Goal: Check status: Check status

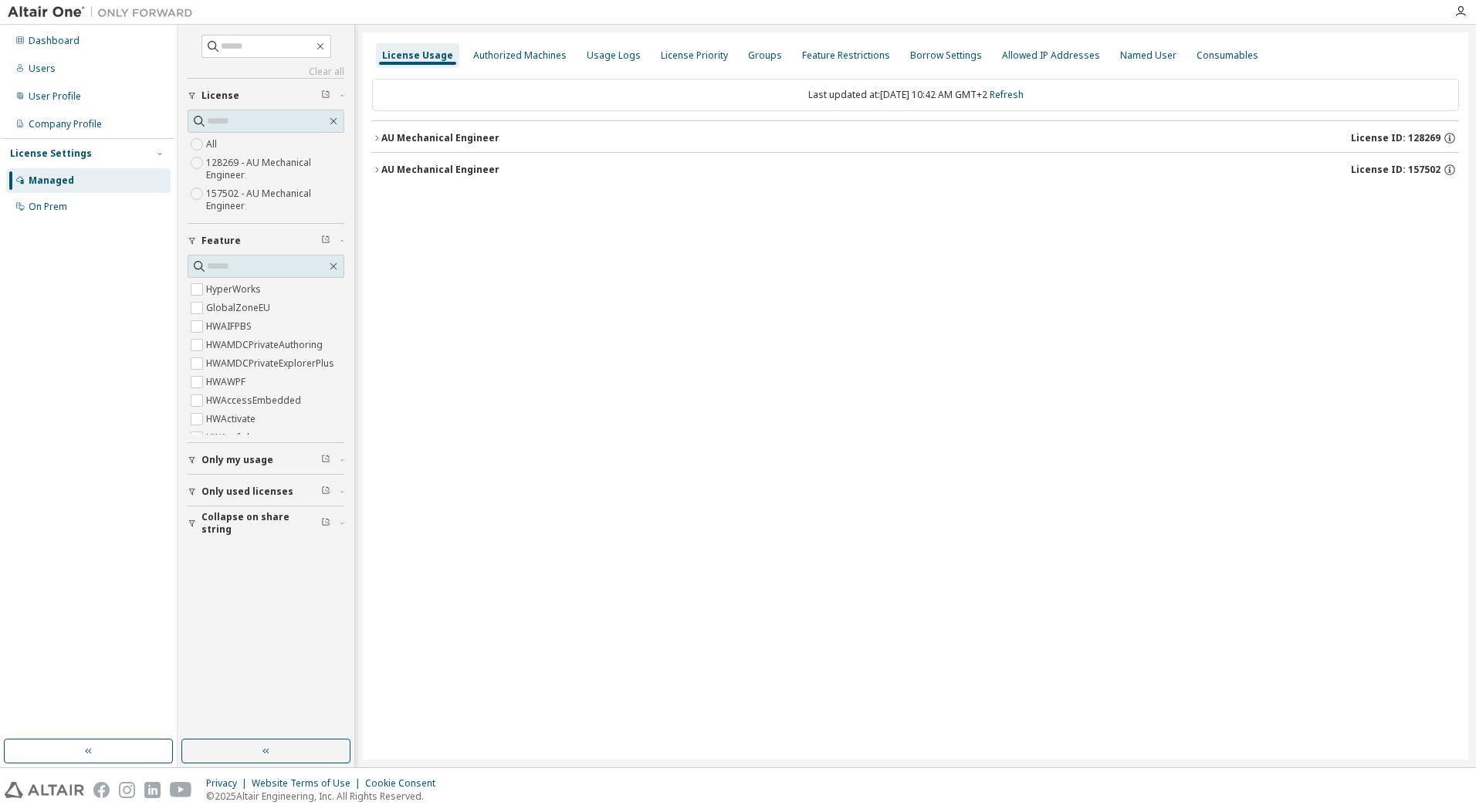
click at [456, 162] on button "AU Mechanical Engineer License ID: 157502" at bounding box center [915, 169] width 1087 height 34
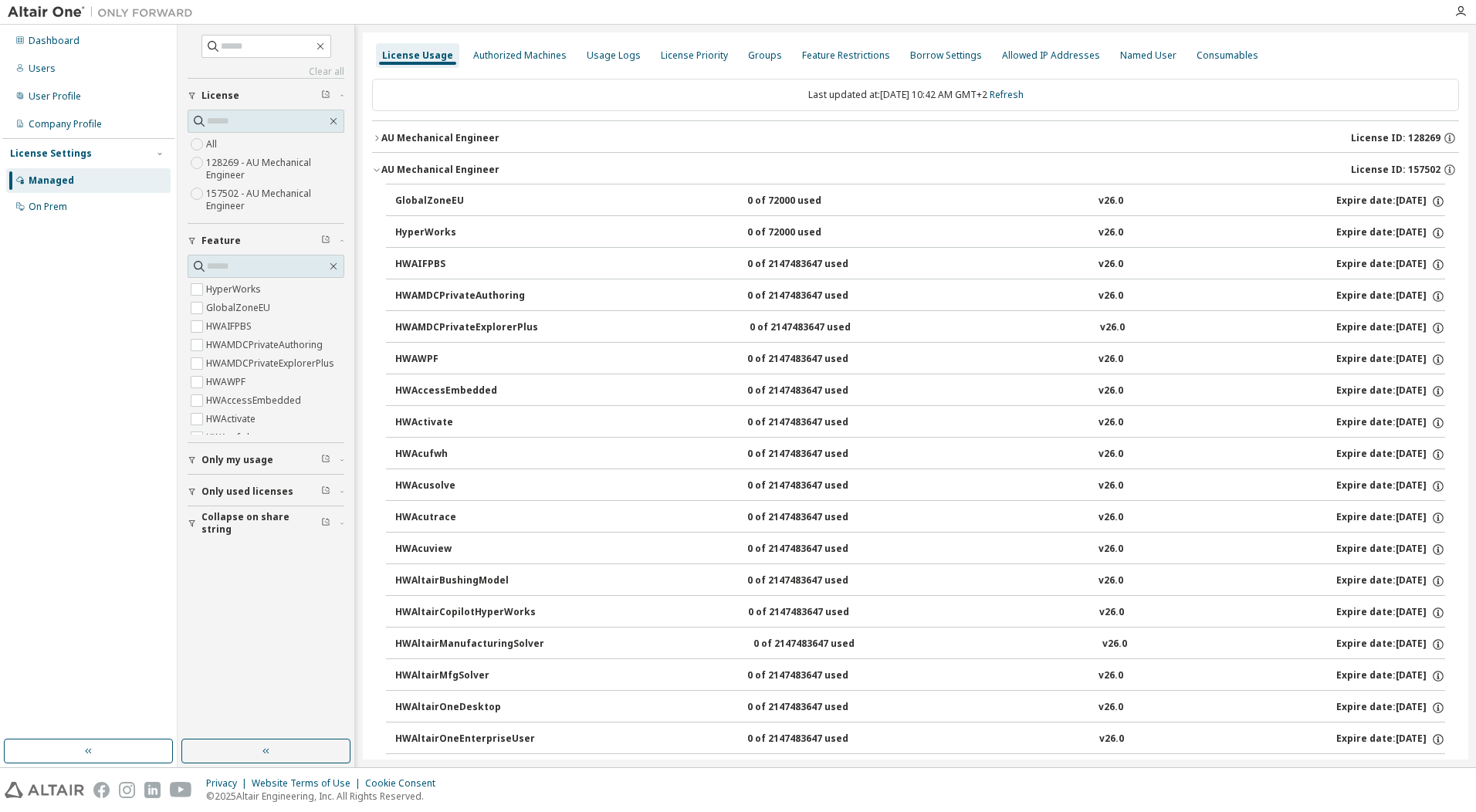
click at [458, 147] on button "AU Mechanical Engineer License ID: 128269" at bounding box center [915, 138] width 1087 height 34
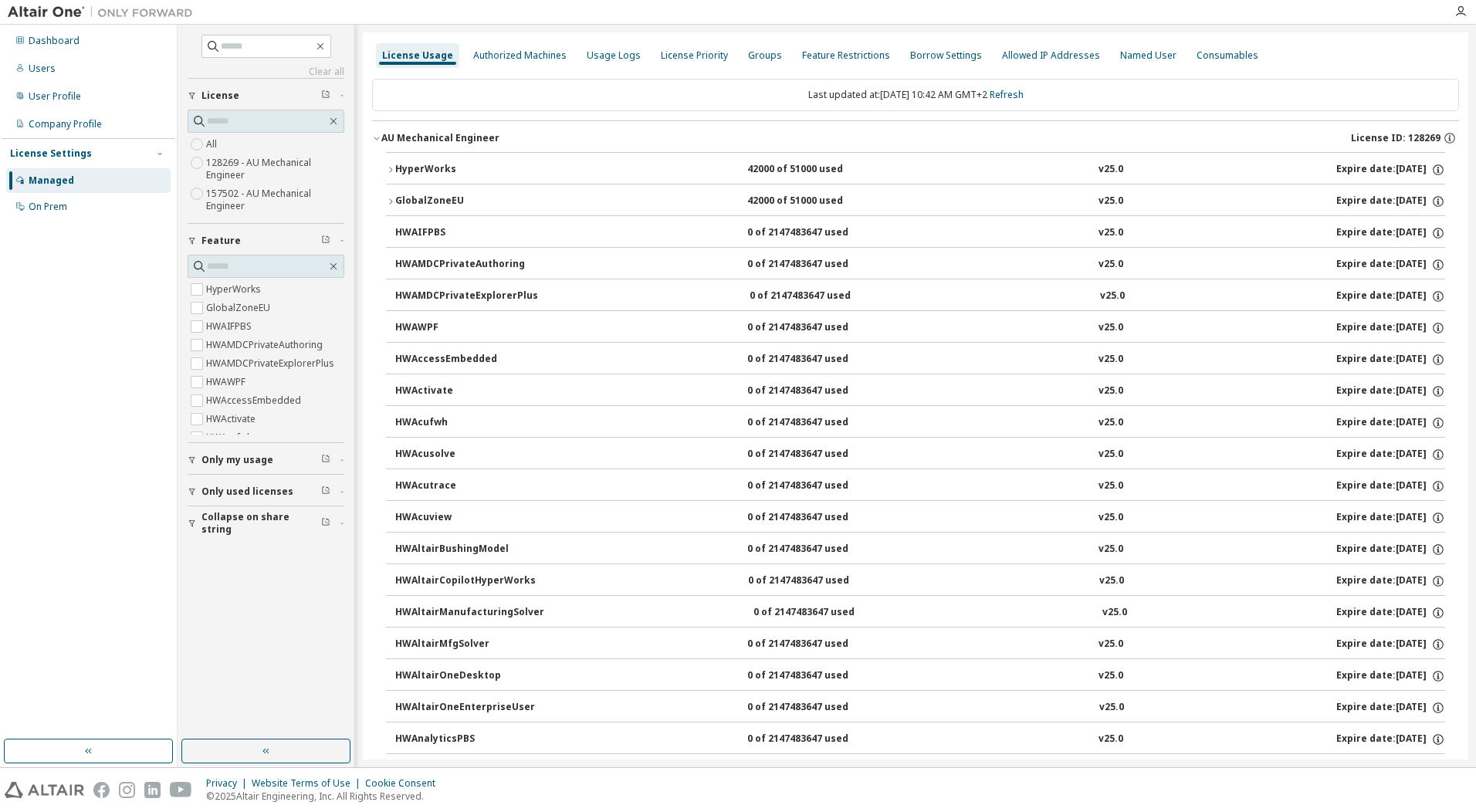
click at [412, 166] on div "HyperWorks" at bounding box center [465, 169] width 139 height 14
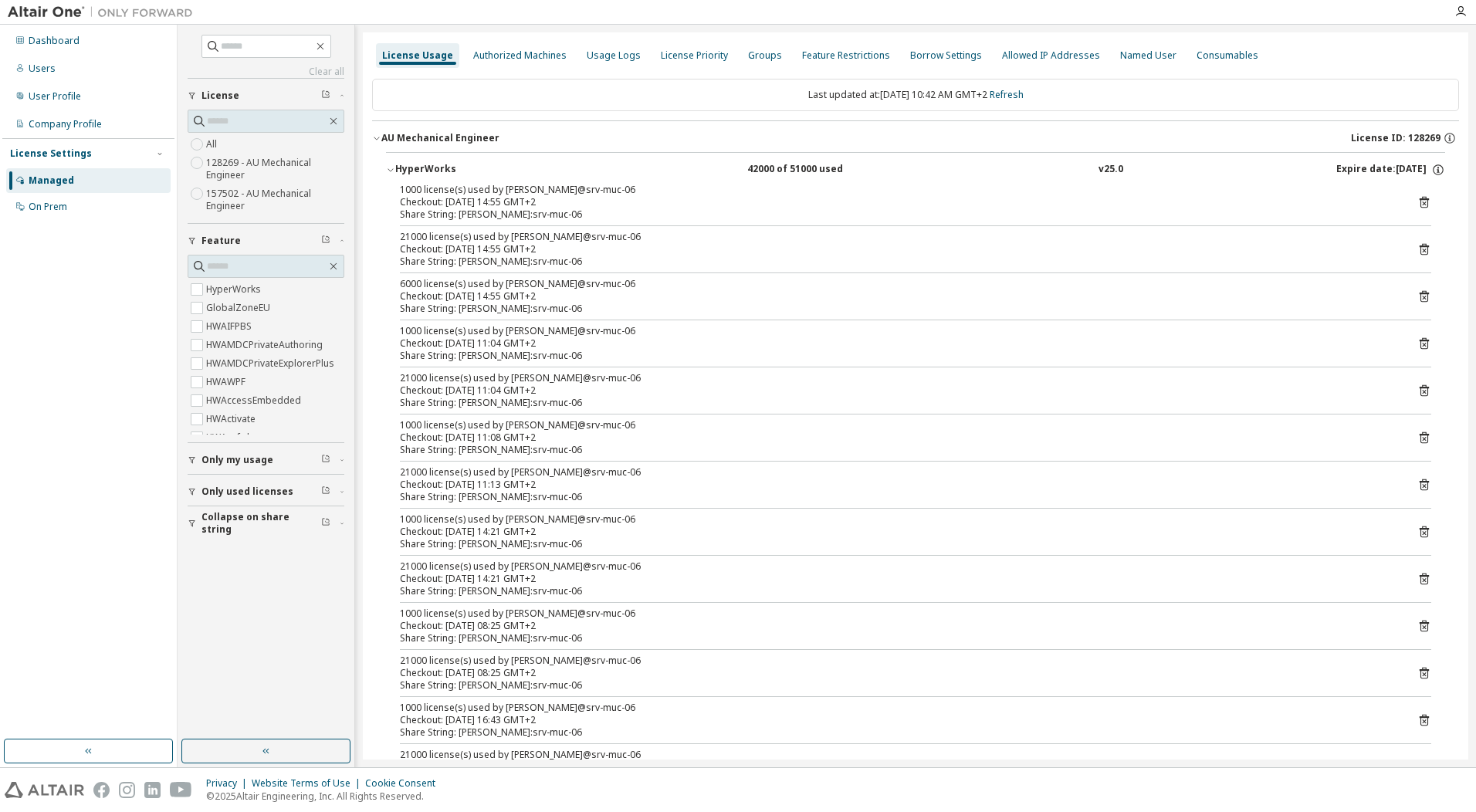
click at [412, 166] on div "HyperWorks" at bounding box center [465, 169] width 139 height 14
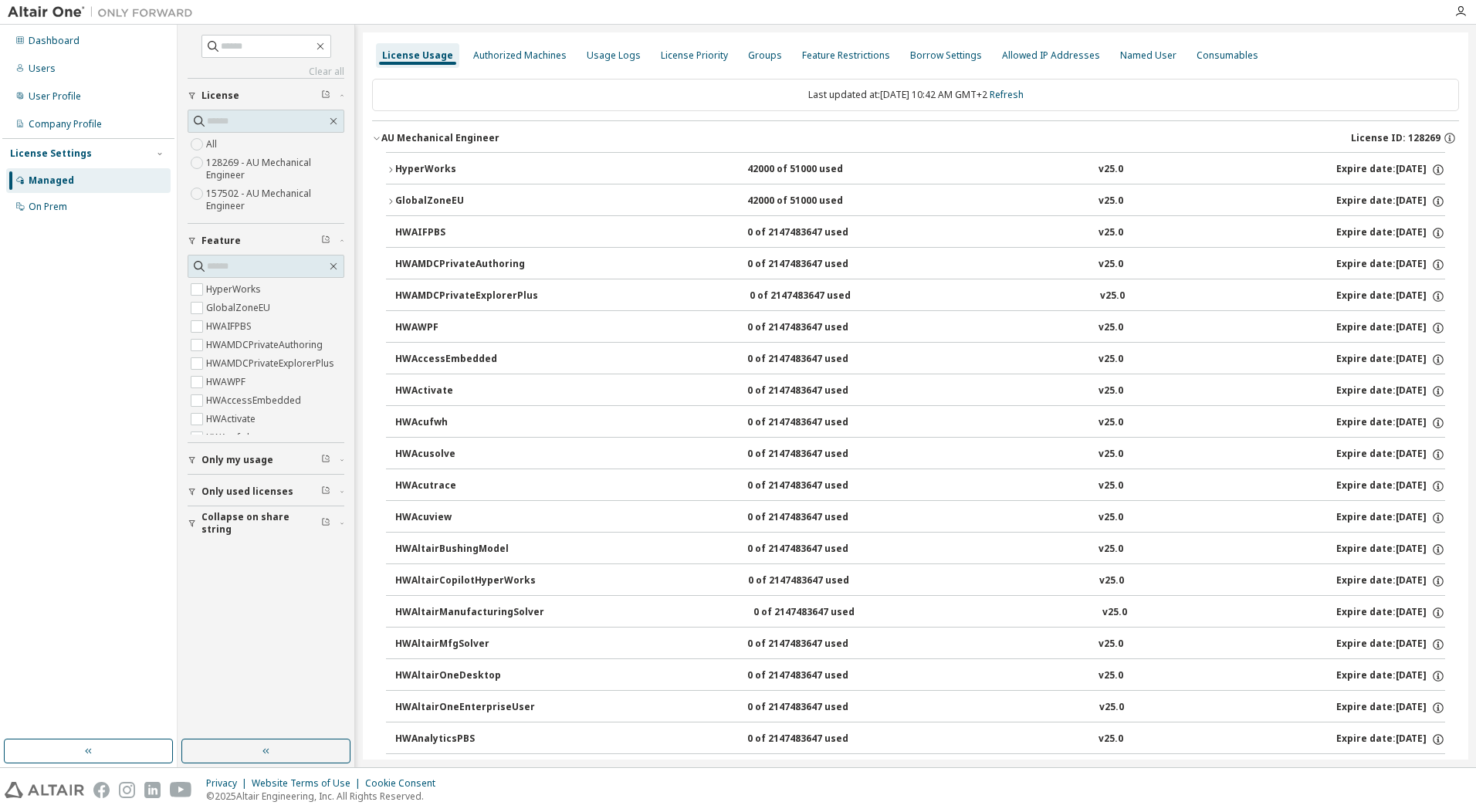
click at [380, 136] on icon "button" at bounding box center [376, 137] width 9 height 9
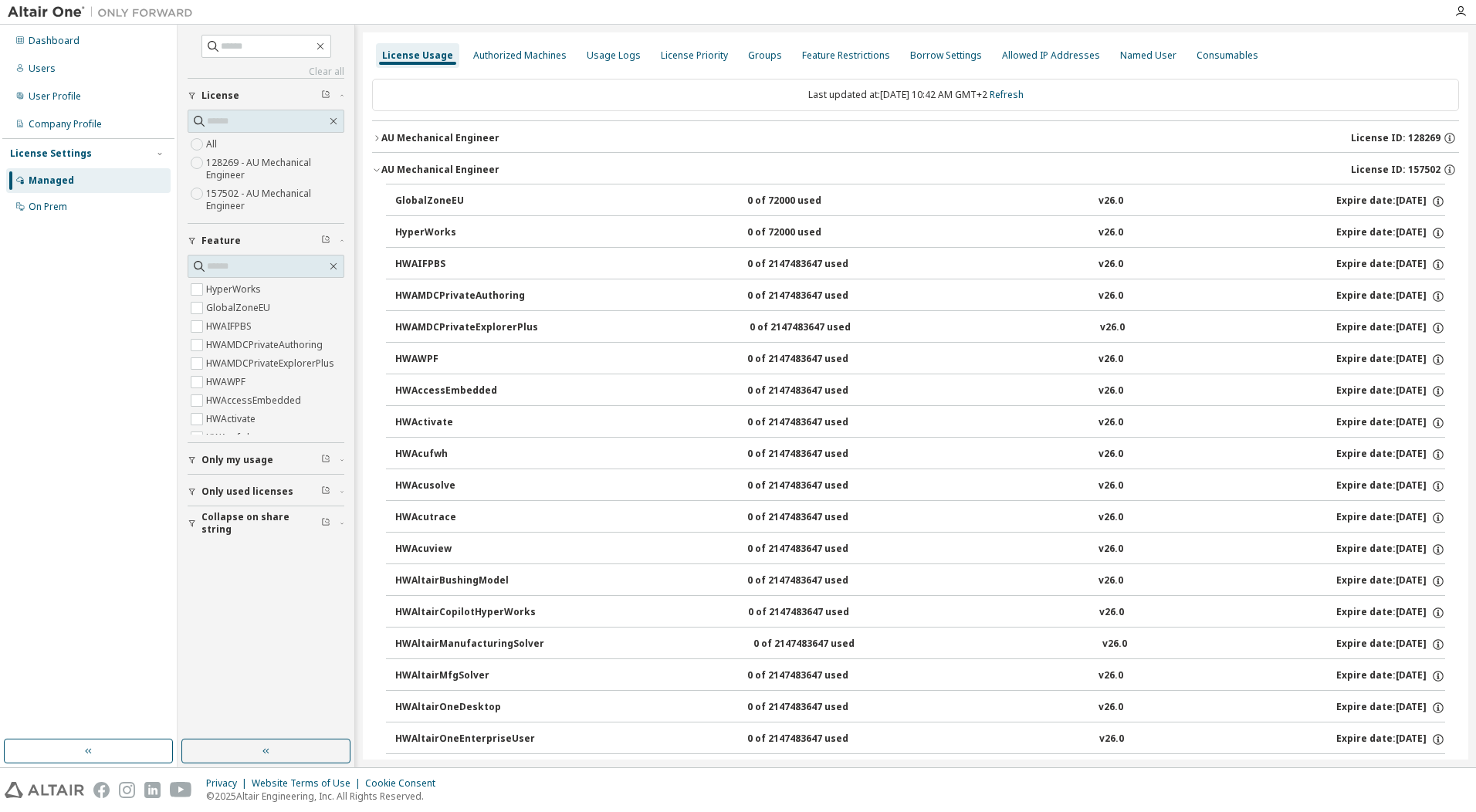
click at [378, 169] on icon "button" at bounding box center [376, 169] width 9 height 9
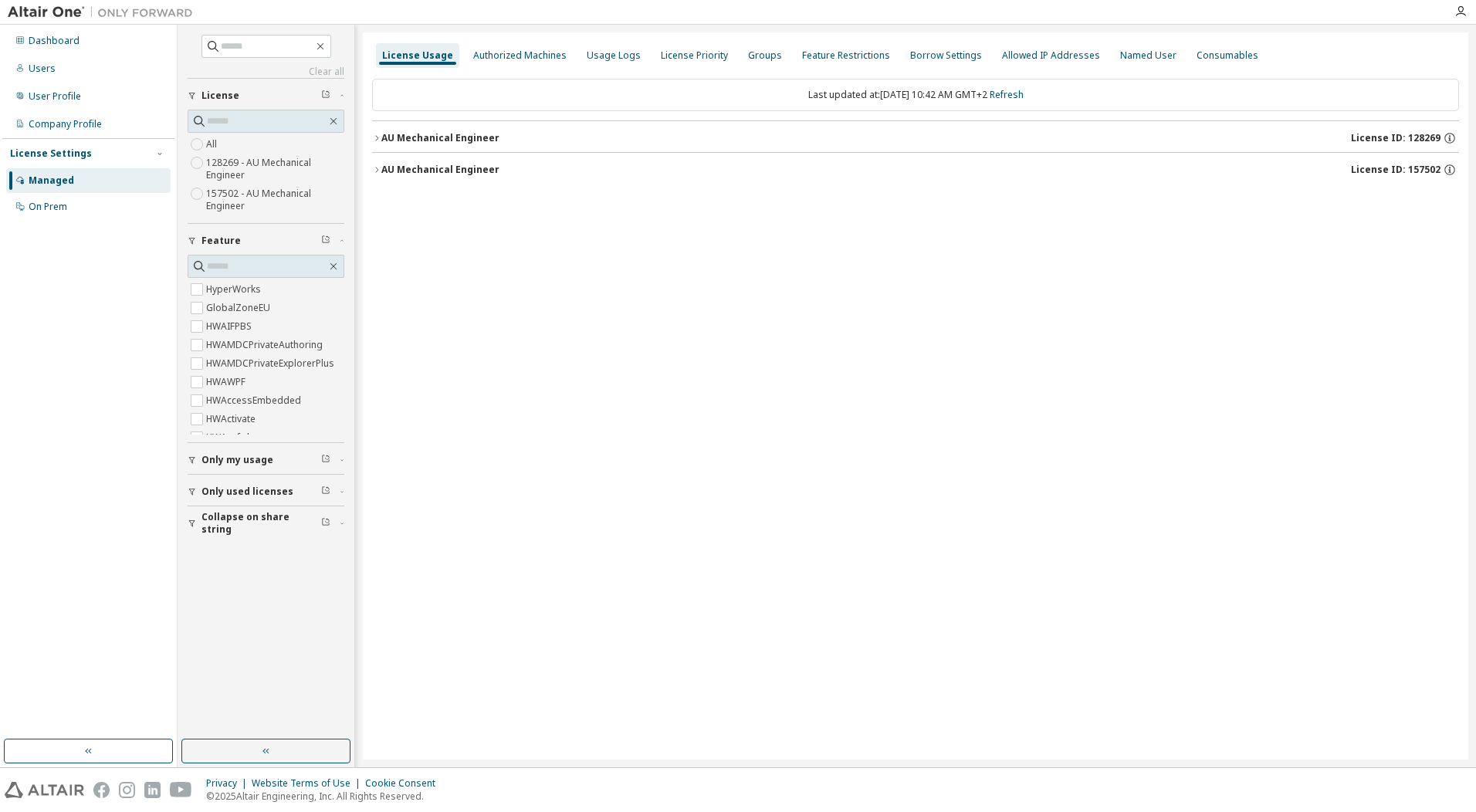
click at [402, 168] on div "AU Mechanical Engineer" at bounding box center [440, 169] width 119 height 13
click at [435, 164] on div "AU Mechanical Engineer" at bounding box center [440, 169] width 119 height 13
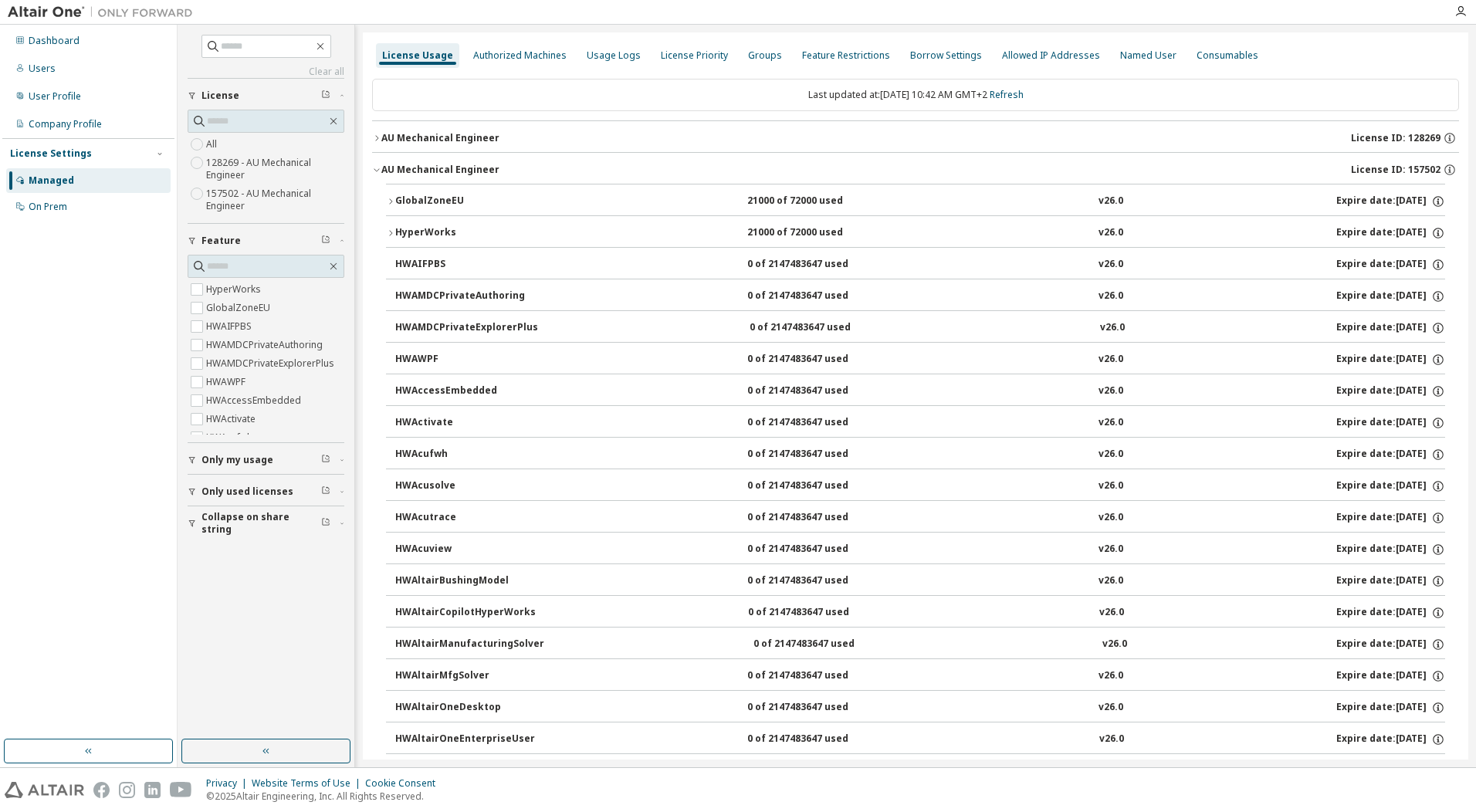
click at [413, 202] on div "GlobalZoneEU" at bounding box center [465, 202] width 139 height 14
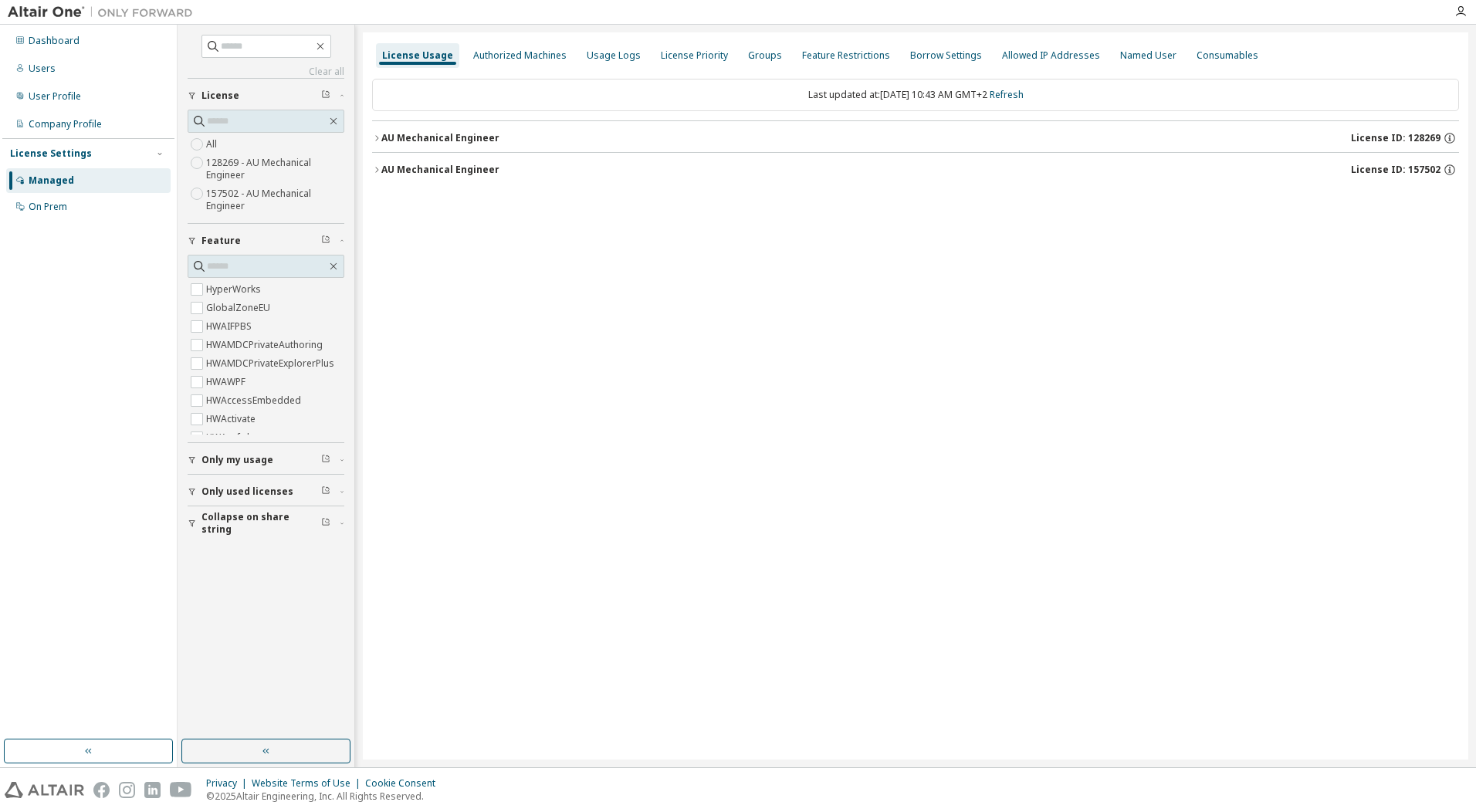
click at [402, 162] on button "AU Mechanical Engineer License ID: 157502" at bounding box center [915, 169] width 1087 height 34
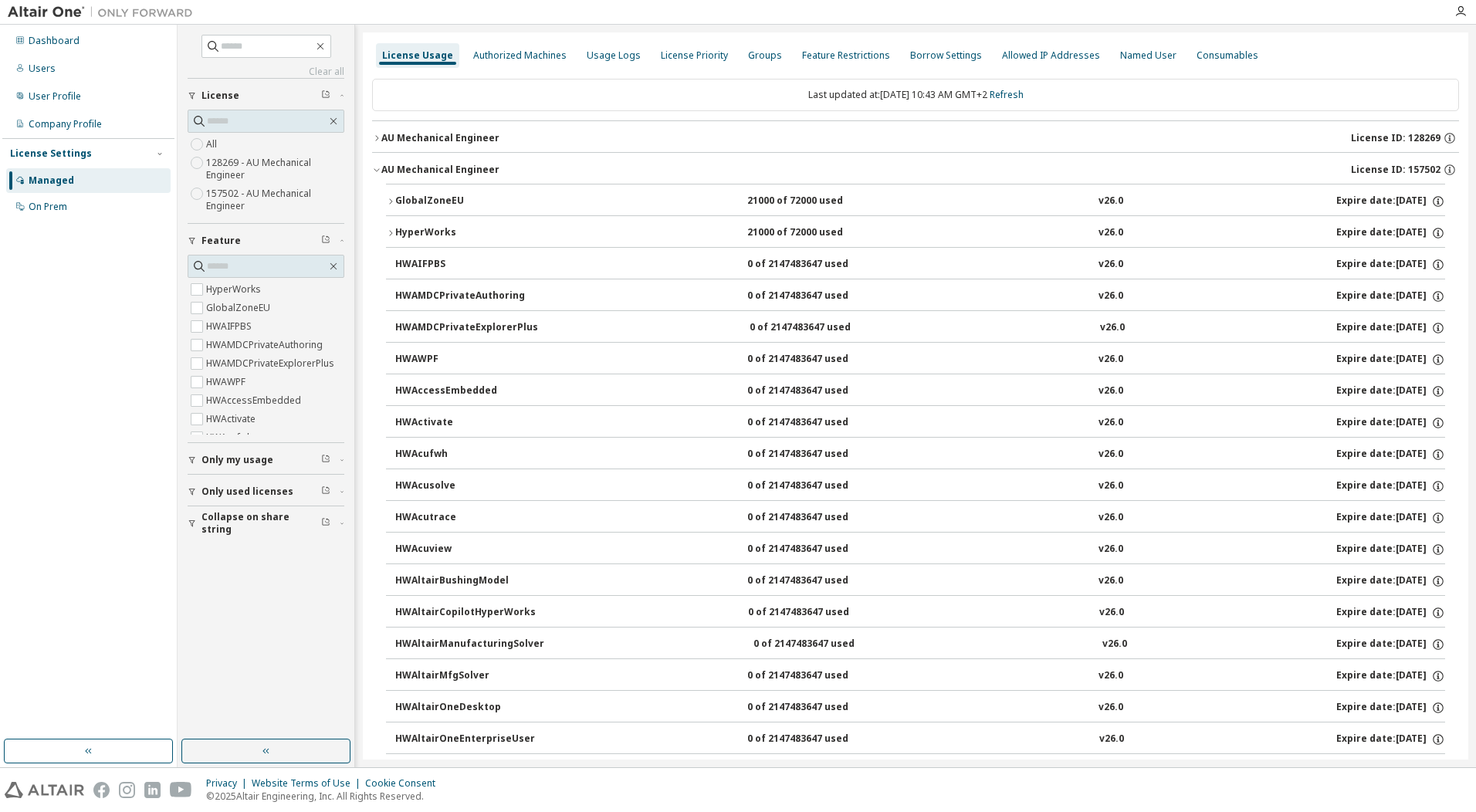
click at [416, 134] on div "AU Mechanical Engineer" at bounding box center [440, 138] width 119 height 13
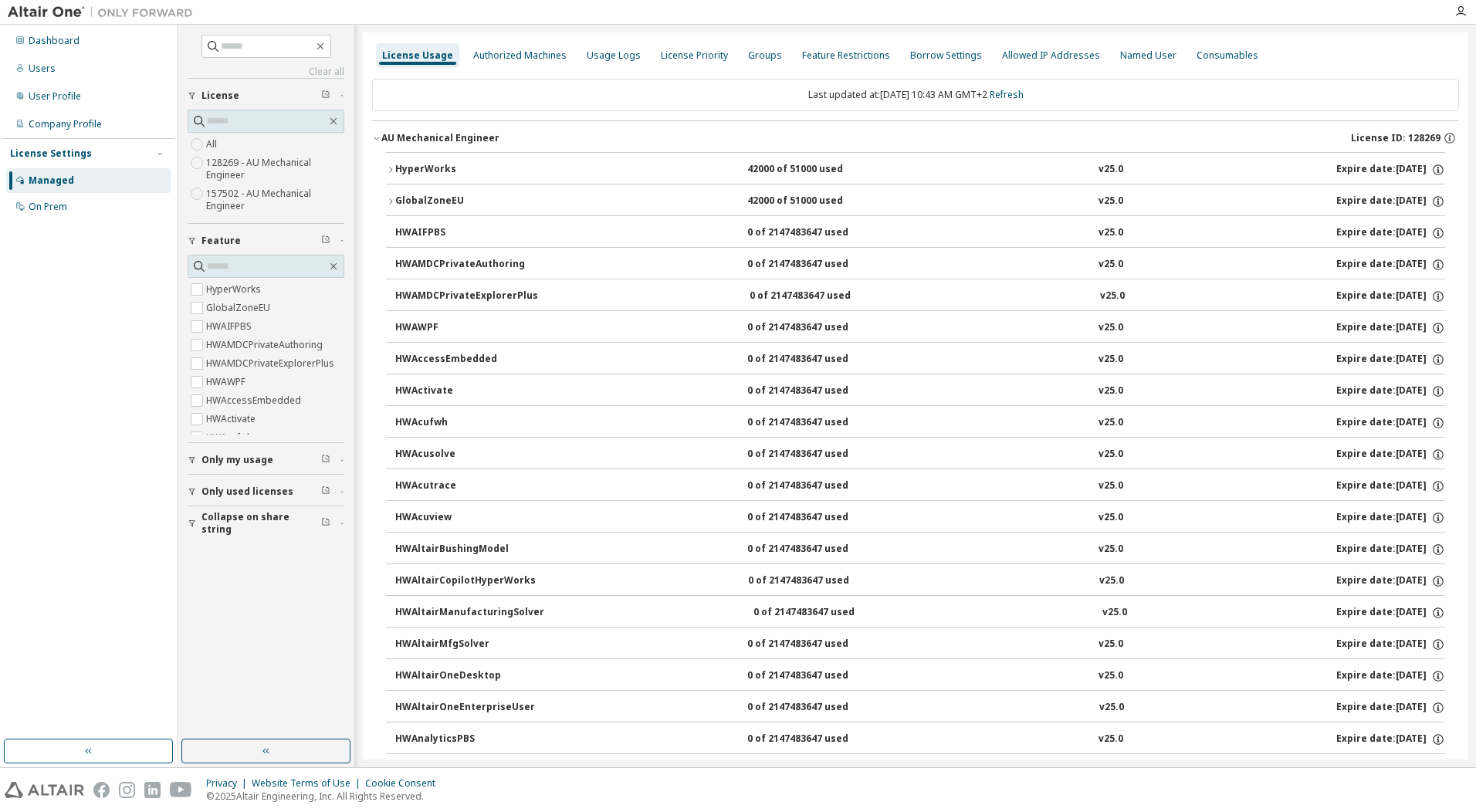
click at [409, 167] on div "HyperWorks" at bounding box center [465, 169] width 139 height 14
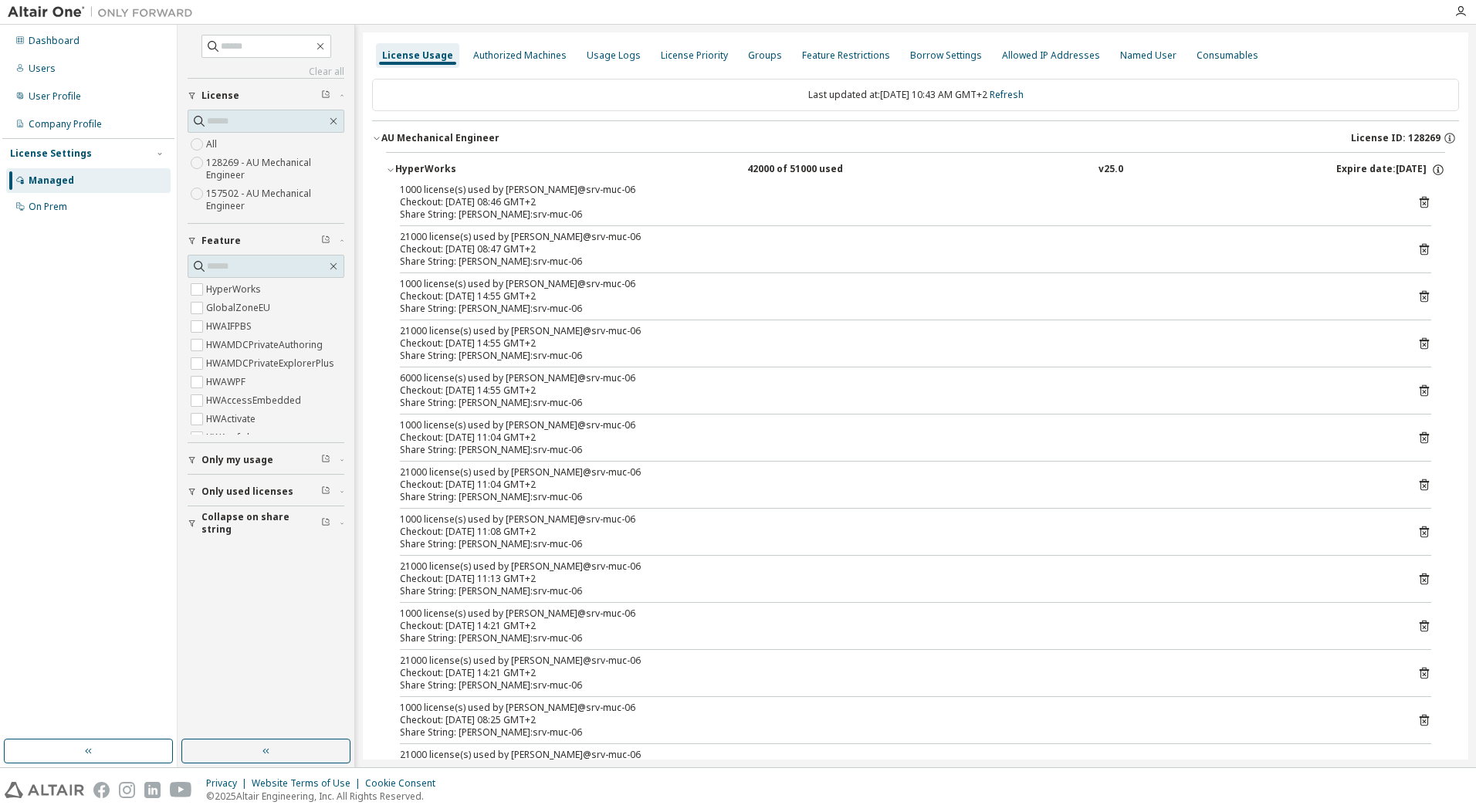
click at [522, 193] on div "1000 license(s) used by wallinger@srv-muc-06" at bounding box center [897, 189] width 995 height 13
drag, startPoint x: 522, startPoint y: 193, endPoint x: 613, endPoint y: 198, distance: 91.1
click at [613, 198] on div "Checkout: 2025-10-13 08:46 GMT+2" at bounding box center [897, 202] width 995 height 13
